Goal: Task Accomplishment & Management: Manage account settings

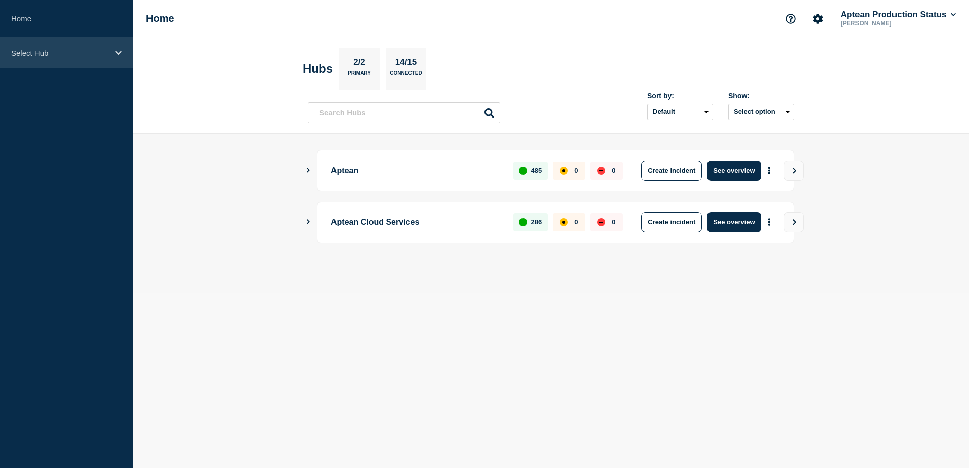
click at [93, 58] on div "Select Hub" at bounding box center [66, 53] width 133 height 31
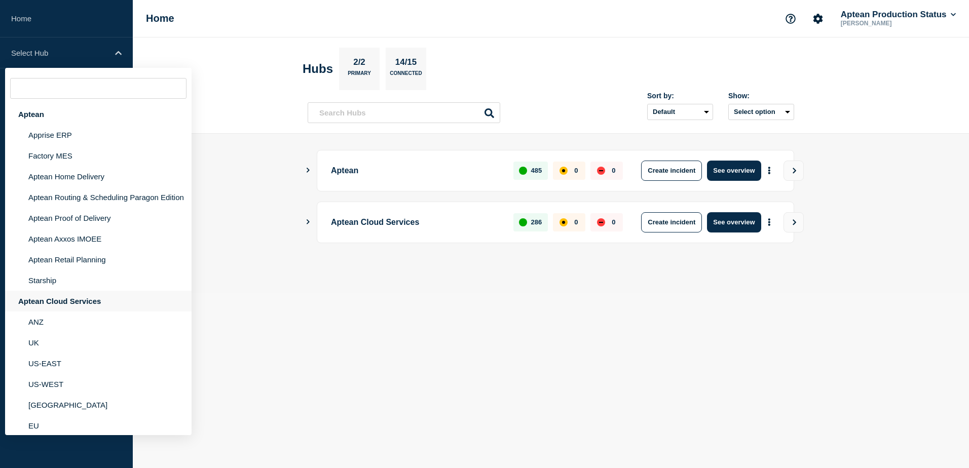
click at [82, 312] on div "Aptean Cloud Services" at bounding box center [98, 301] width 187 height 21
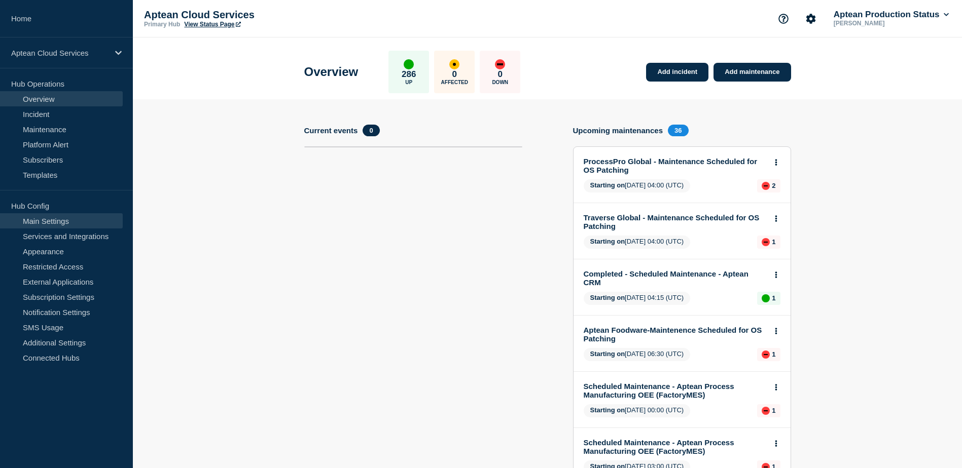
click at [71, 226] on link "Main Settings" at bounding box center [61, 220] width 123 height 15
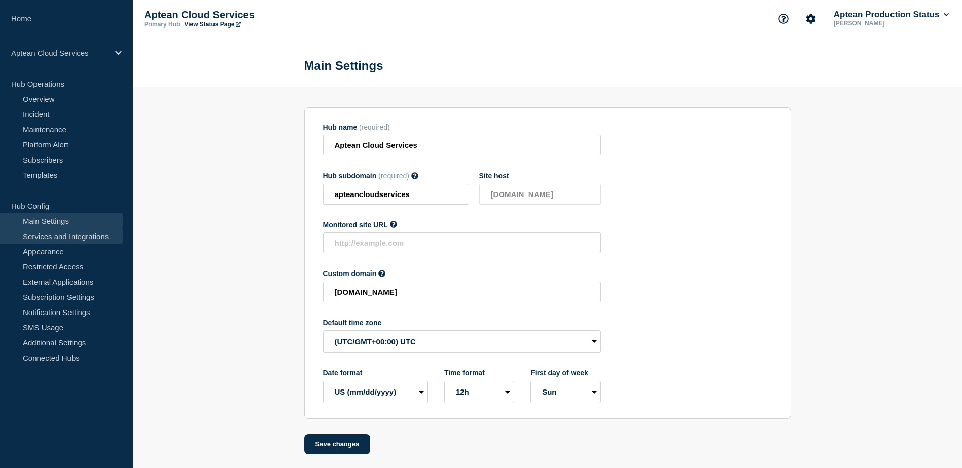
click at [69, 235] on link "Services and Integrations" at bounding box center [61, 236] width 123 height 15
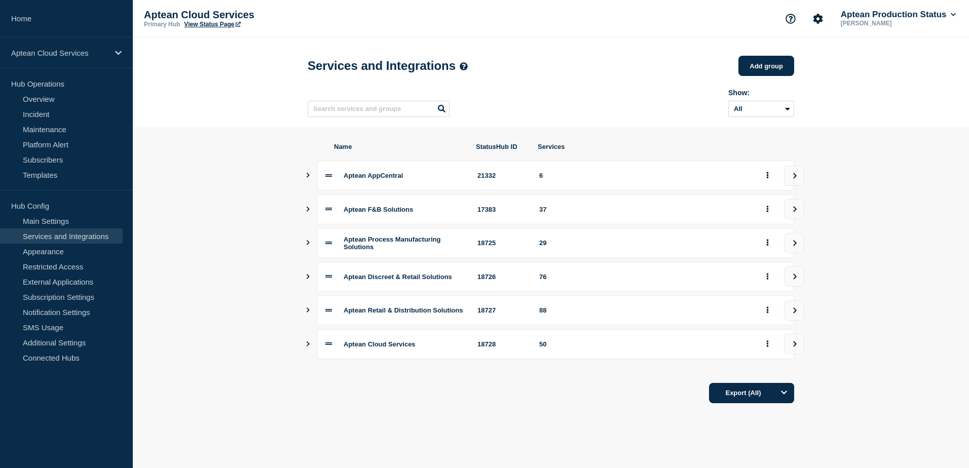
click at [309, 313] on icon "Show services" at bounding box center [308, 310] width 7 height 5
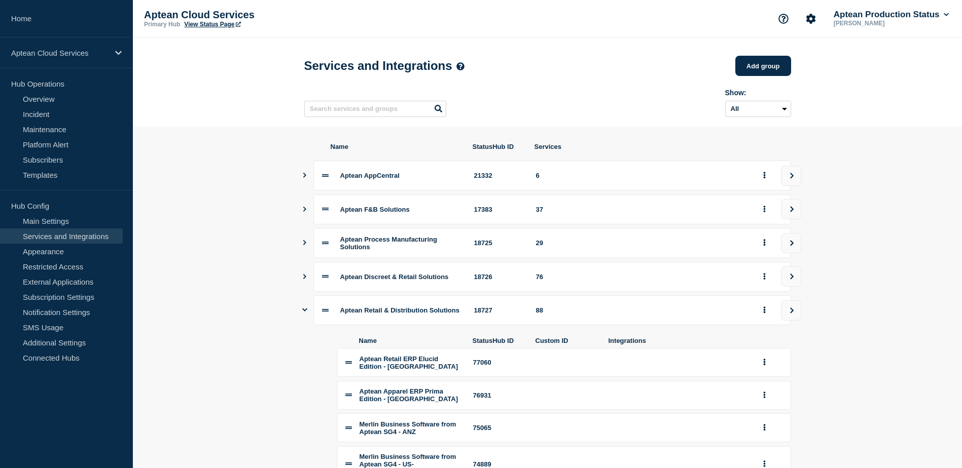
click at [759, 70] on button "Add group" at bounding box center [763, 66] width 56 height 20
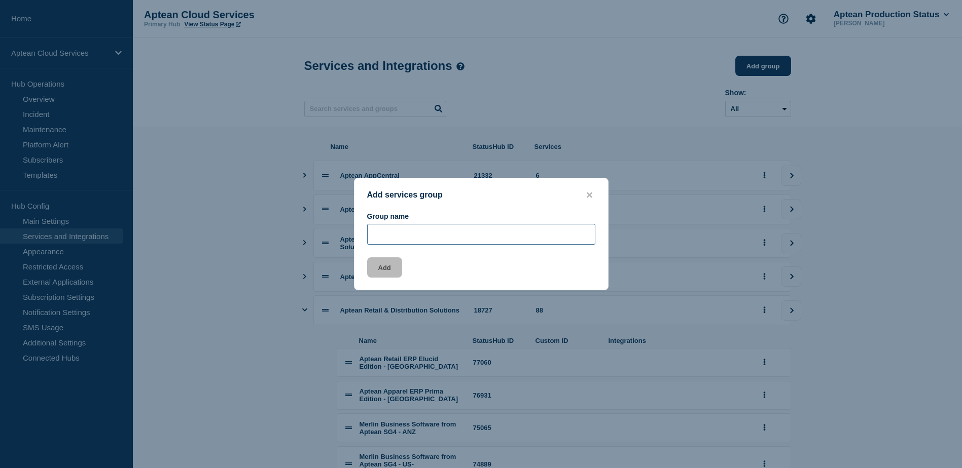
click at [433, 239] on input "Group name" at bounding box center [481, 234] width 228 height 21
click at [588, 193] on icon "close button" at bounding box center [589, 195] width 6 height 6
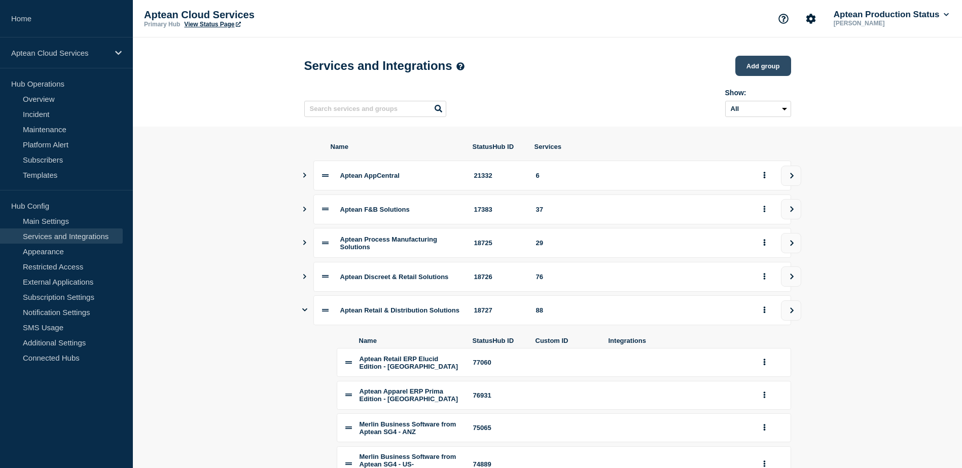
click at [750, 71] on button "Add group" at bounding box center [763, 66] width 56 height 20
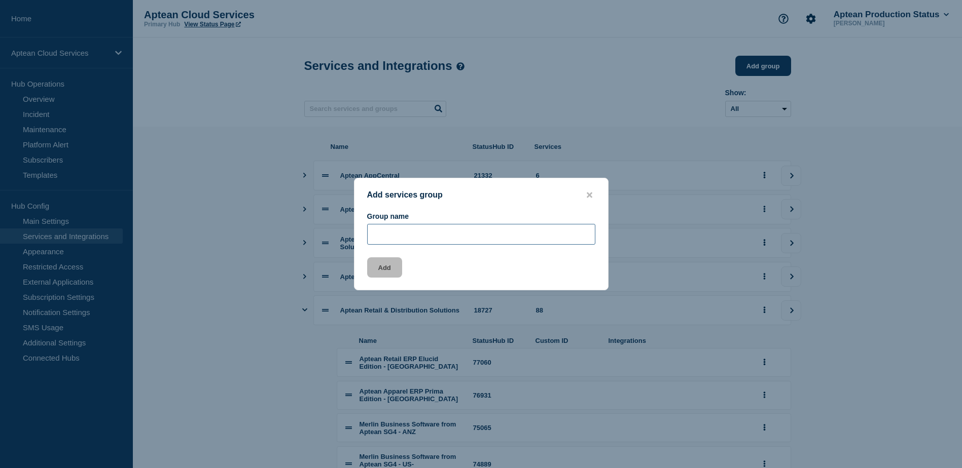
click at [426, 242] on input "Group name" at bounding box center [481, 234] width 228 height 21
paste input "Aptean SouthWare"
type input "Aptean SouthWare"
click at [511, 273] on div "Add" at bounding box center [480, 267] width 253 height 20
click at [395, 267] on button "Add" at bounding box center [384, 267] width 35 height 20
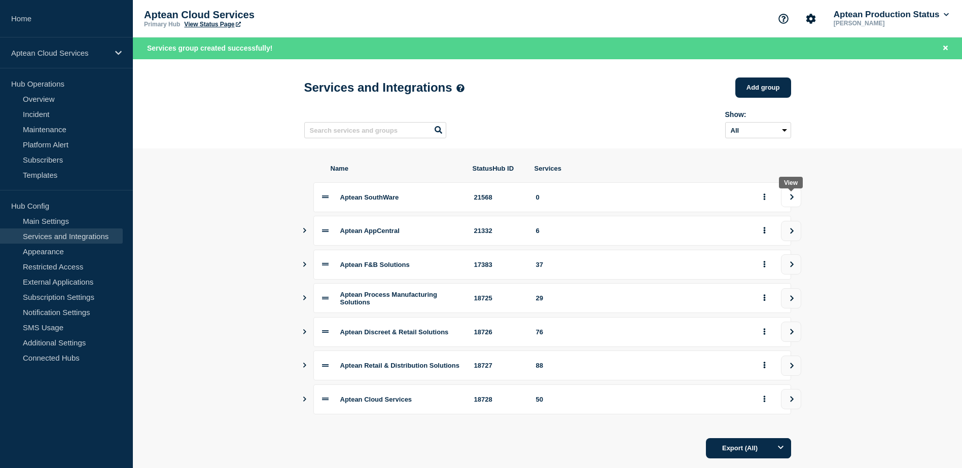
click at [787, 201] on button "view group" at bounding box center [791, 197] width 20 height 20
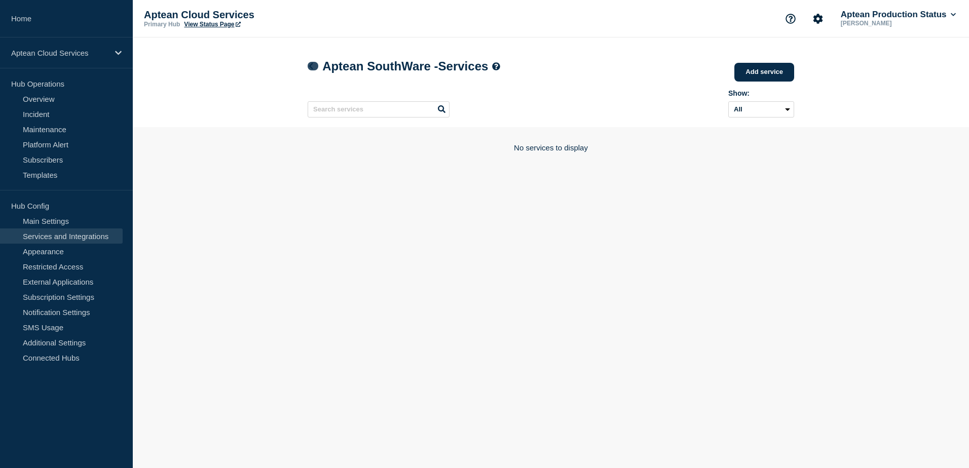
click at [311, 66] on icon at bounding box center [311, 66] width 4 height 7
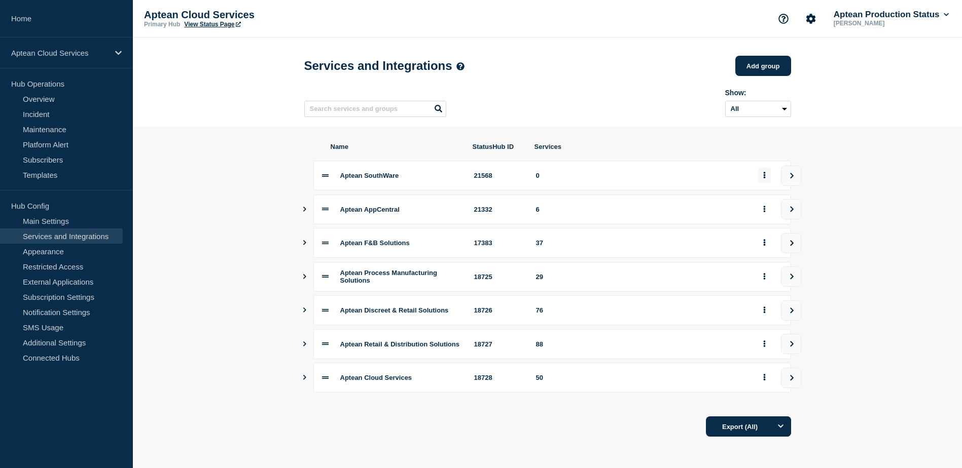
click at [758, 182] on button "group actions" at bounding box center [764, 176] width 13 height 16
click at [763, 214] on button "Delete" at bounding box center [770, 214] width 51 height 16
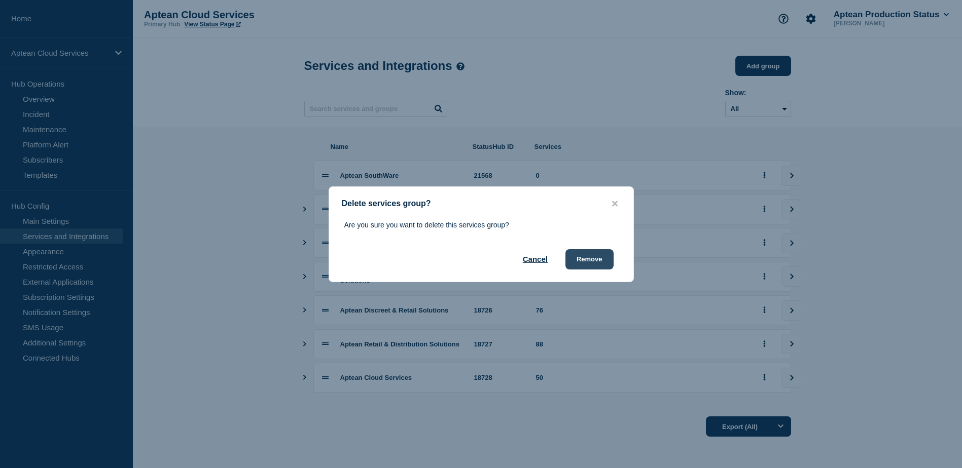
click at [586, 262] on button "Remove" at bounding box center [589, 259] width 48 height 20
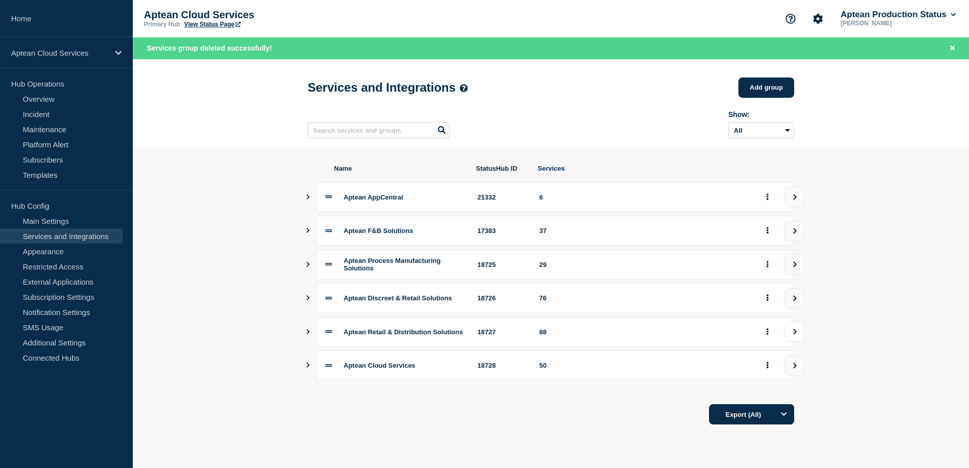
click at [797, 342] on button "view group" at bounding box center [794, 332] width 20 height 20
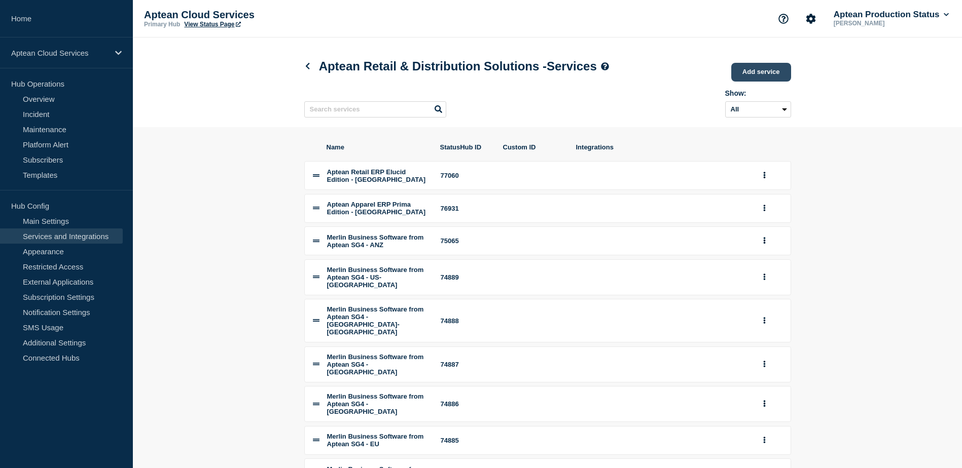
click at [747, 73] on link "Add service" at bounding box center [761, 72] width 60 height 19
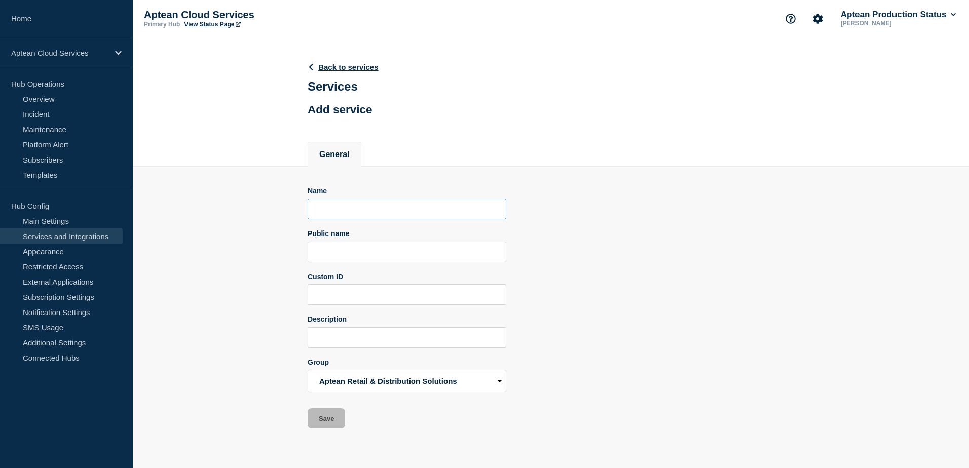
click at [347, 206] on input "Name" at bounding box center [407, 209] width 199 height 21
paste input "Aptean SouthWare"
type input "Aptean SouthWare"
click at [354, 252] on input "Public name" at bounding box center [407, 252] width 199 height 21
paste input "Aptean SouthWare"
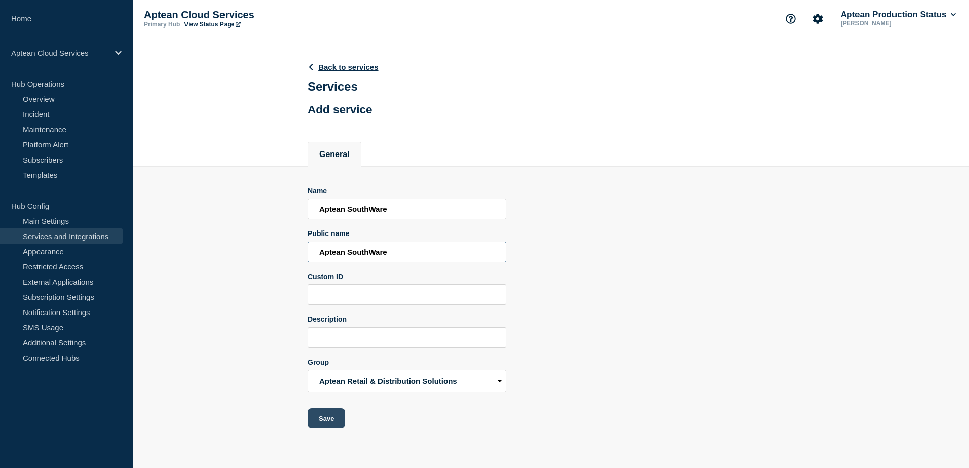
type input "Aptean SouthWare"
click at [328, 419] on button "Save" at bounding box center [327, 419] width 38 height 20
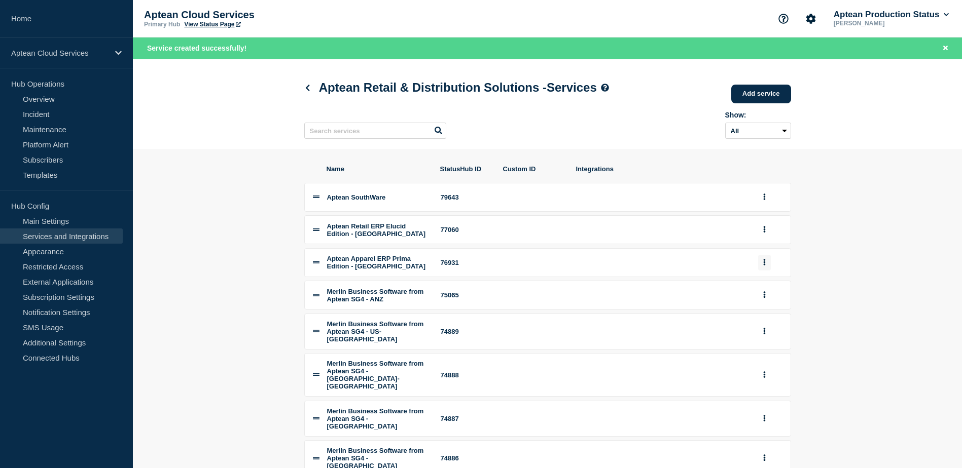
click at [765, 268] on button "group actions" at bounding box center [764, 263] width 13 height 16
click at [767, 290] on button "Edit" at bounding box center [770, 283] width 51 height 16
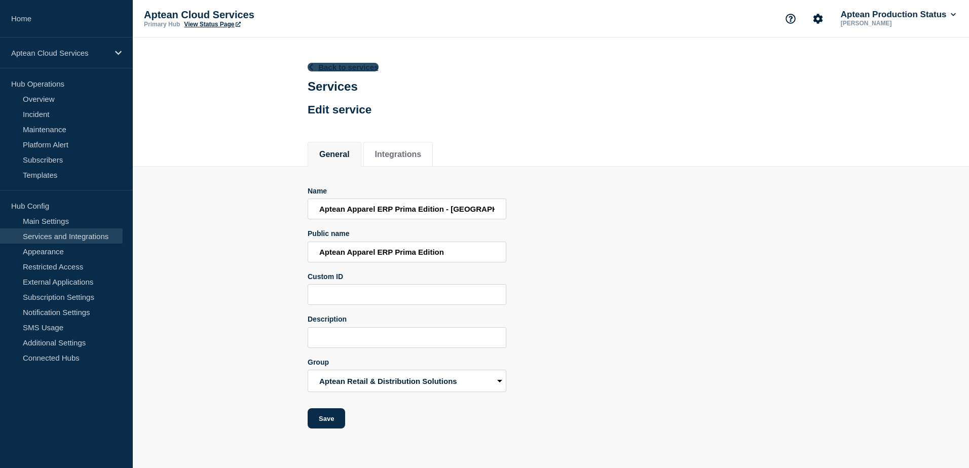
click at [343, 69] on link "Back to services" at bounding box center [343, 67] width 71 height 9
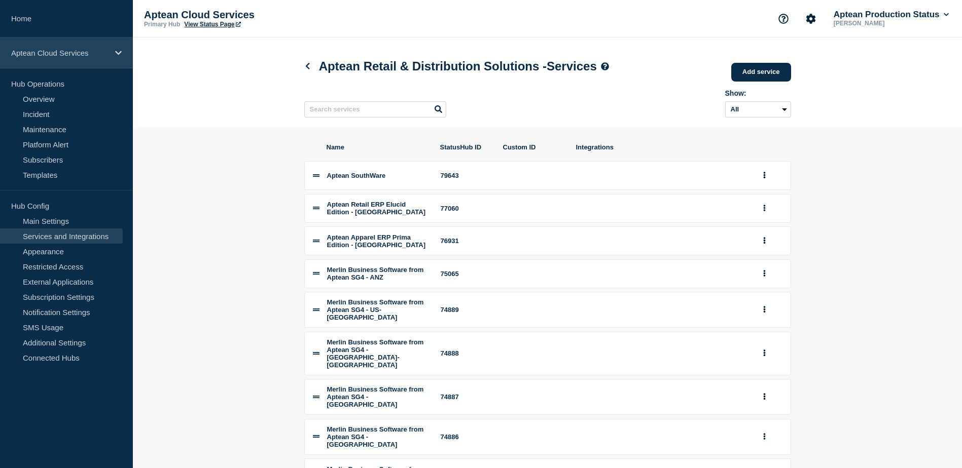
click at [116, 54] on icon at bounding box center [118, 53] width 7 height 8
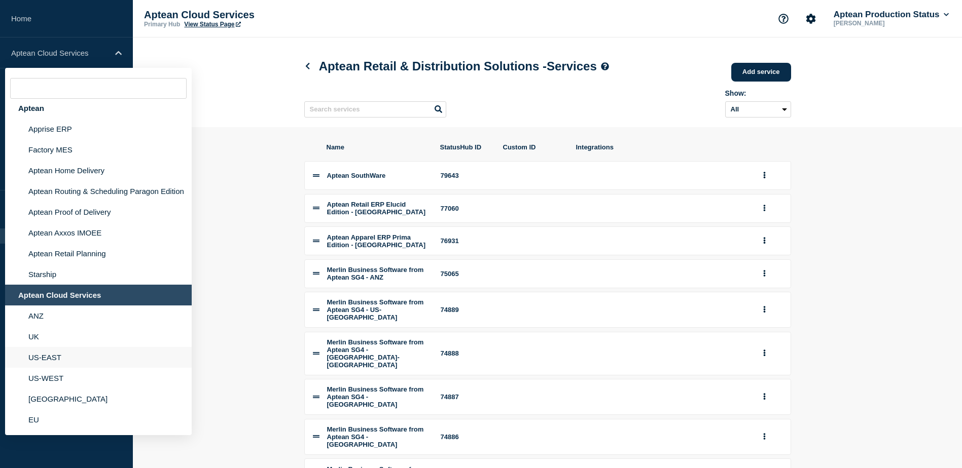
scroll to position [15, 0]
click at [87, 339] on li "UK" at bounding box center [98, 336] width 187 height 21
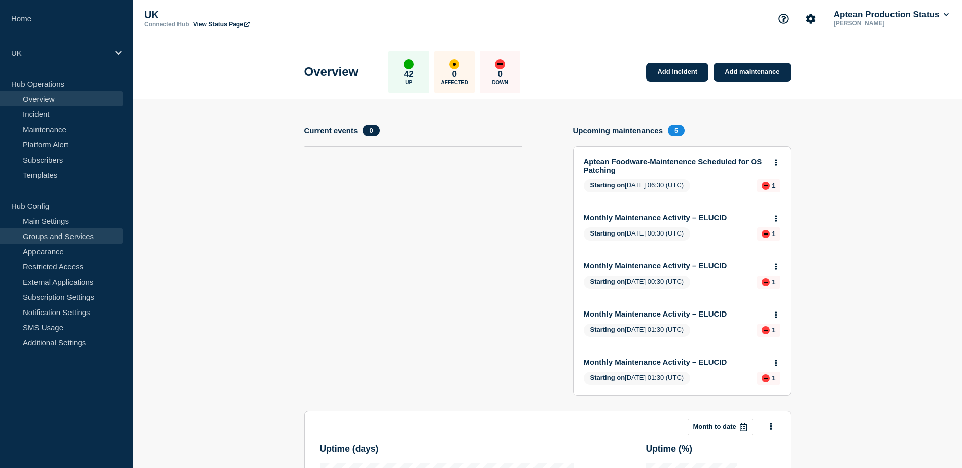
click at [84, 236] on link "Groups and Services" at bounding box center [61, 236] width 123 height 15
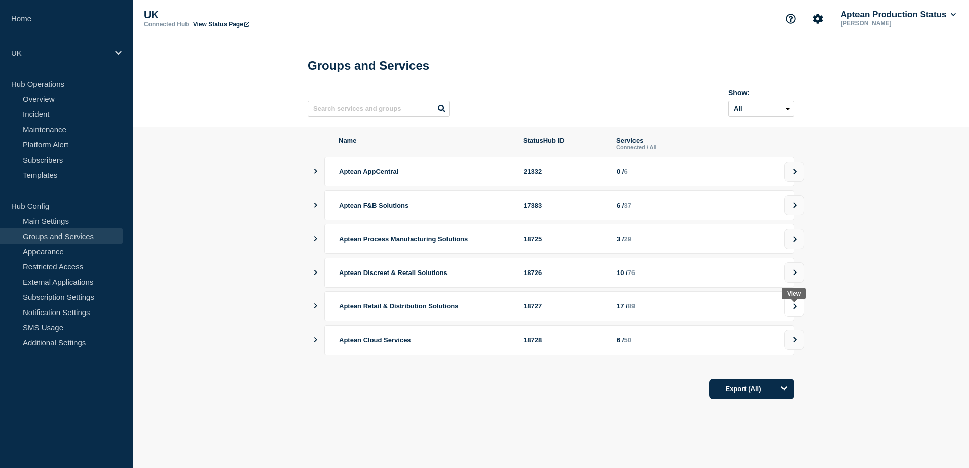
click at [793, 310] on icon at bounding box center [795, 307] width 7 height 6
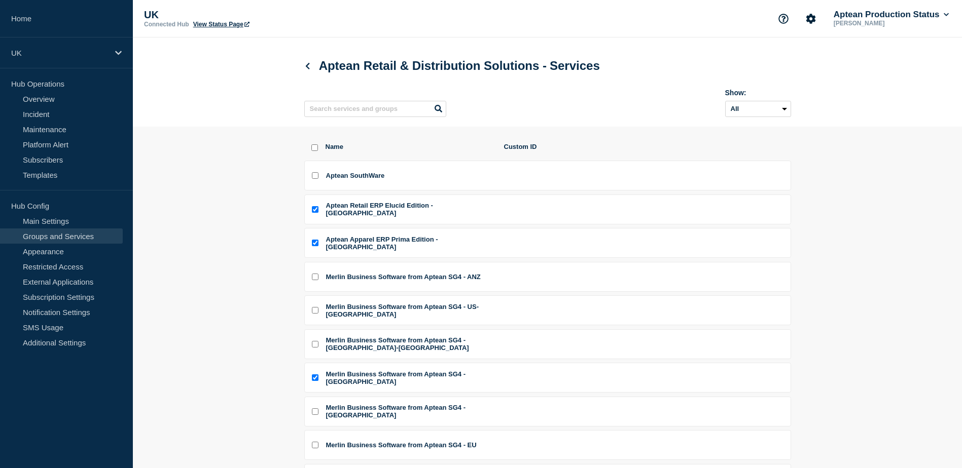
click at [314, 177] on input "Aptean SouthWare checkbox" at bounding box center [315, 175] width 7 height 7
checkbox input "true"
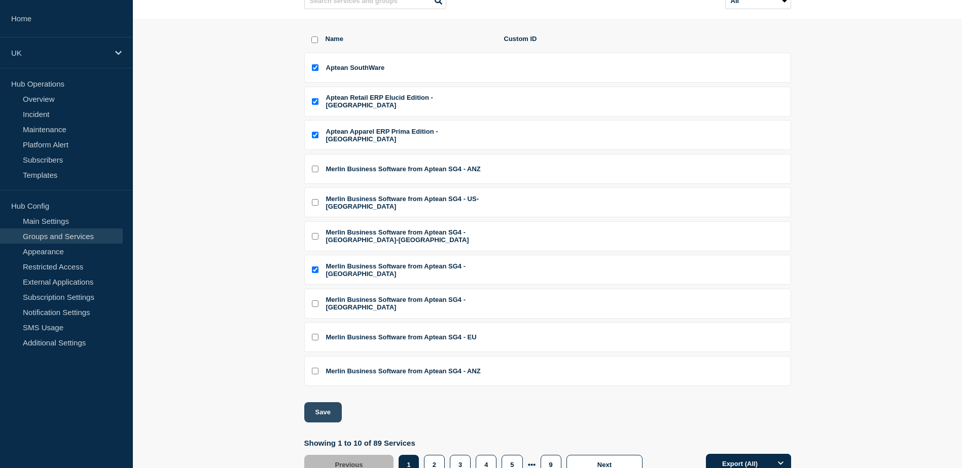
scroll to position [159, 0]
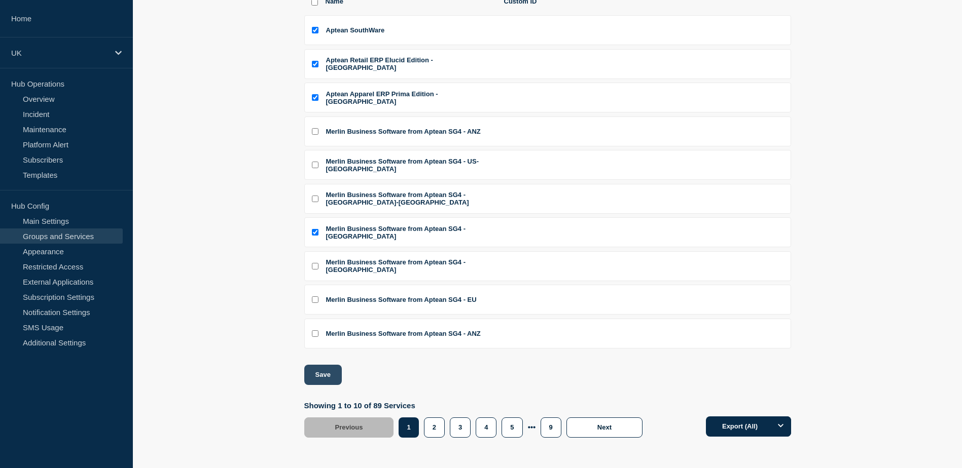
click at [327, 380] on button "Save" at bounding box center [323, 375] width 38 height 20
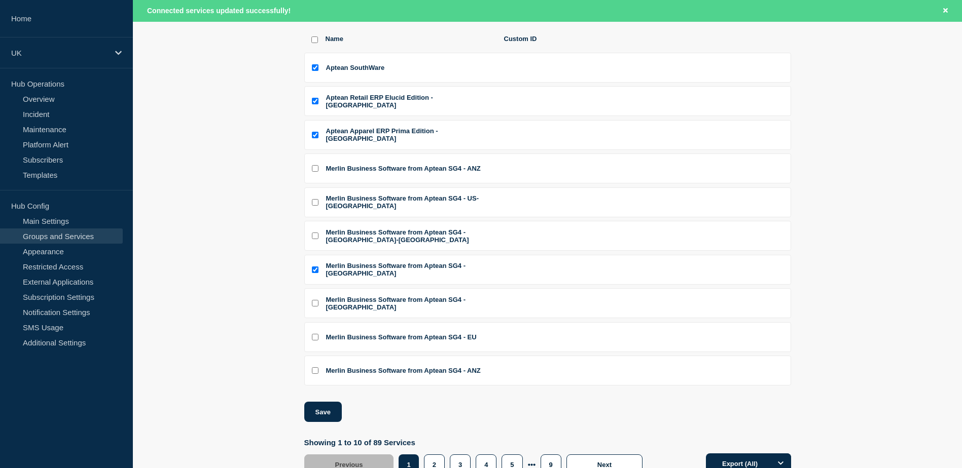
scroll to position [28, 0]
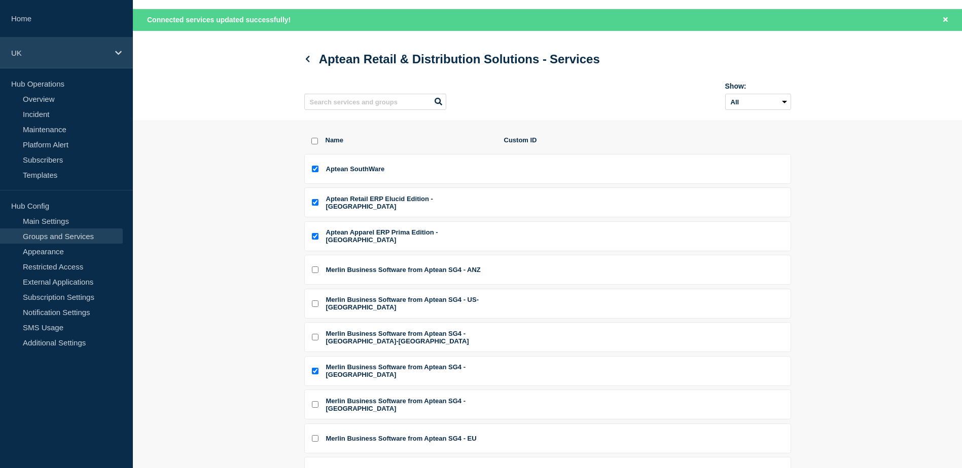
click at [83, 58] on div "UK" at bounding box center [66, 53] width 133 height 31
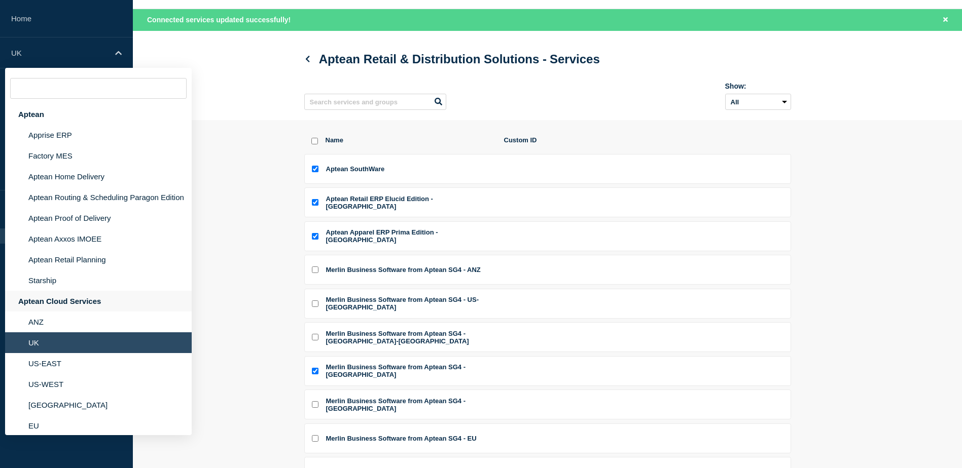
click at [59, 305] on div "Aptean Cloud Services" at bounding box center [98, 301] width 187 height 21
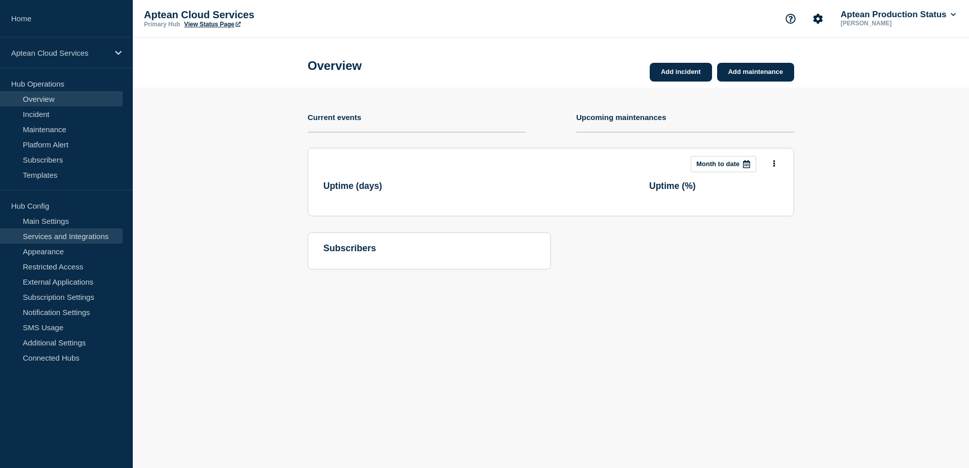
click at [58, 239] on link "Services and Integrations" at bounding box center [61, 236] width 123 height 15
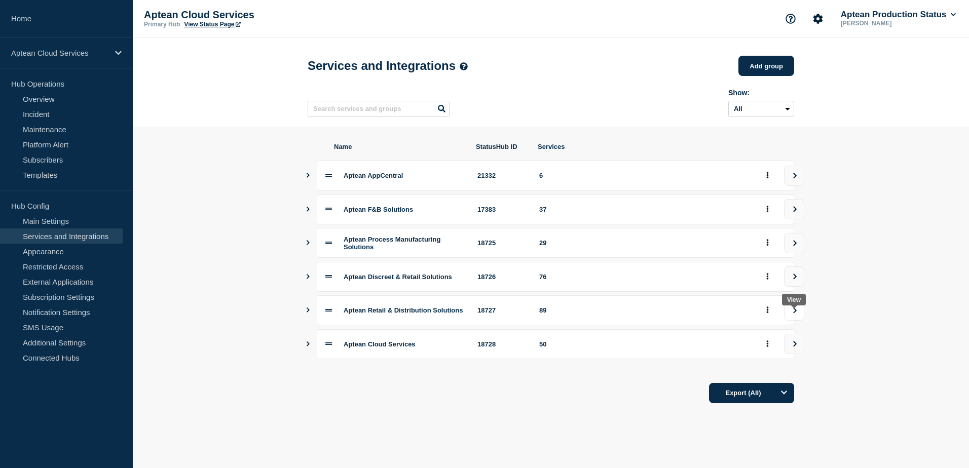
click at [797, 314] on icon "view group" at bounding box center [795, 311] width 7 height 6
